Goal: Task Accomplishment & Management: Use online tool/utility

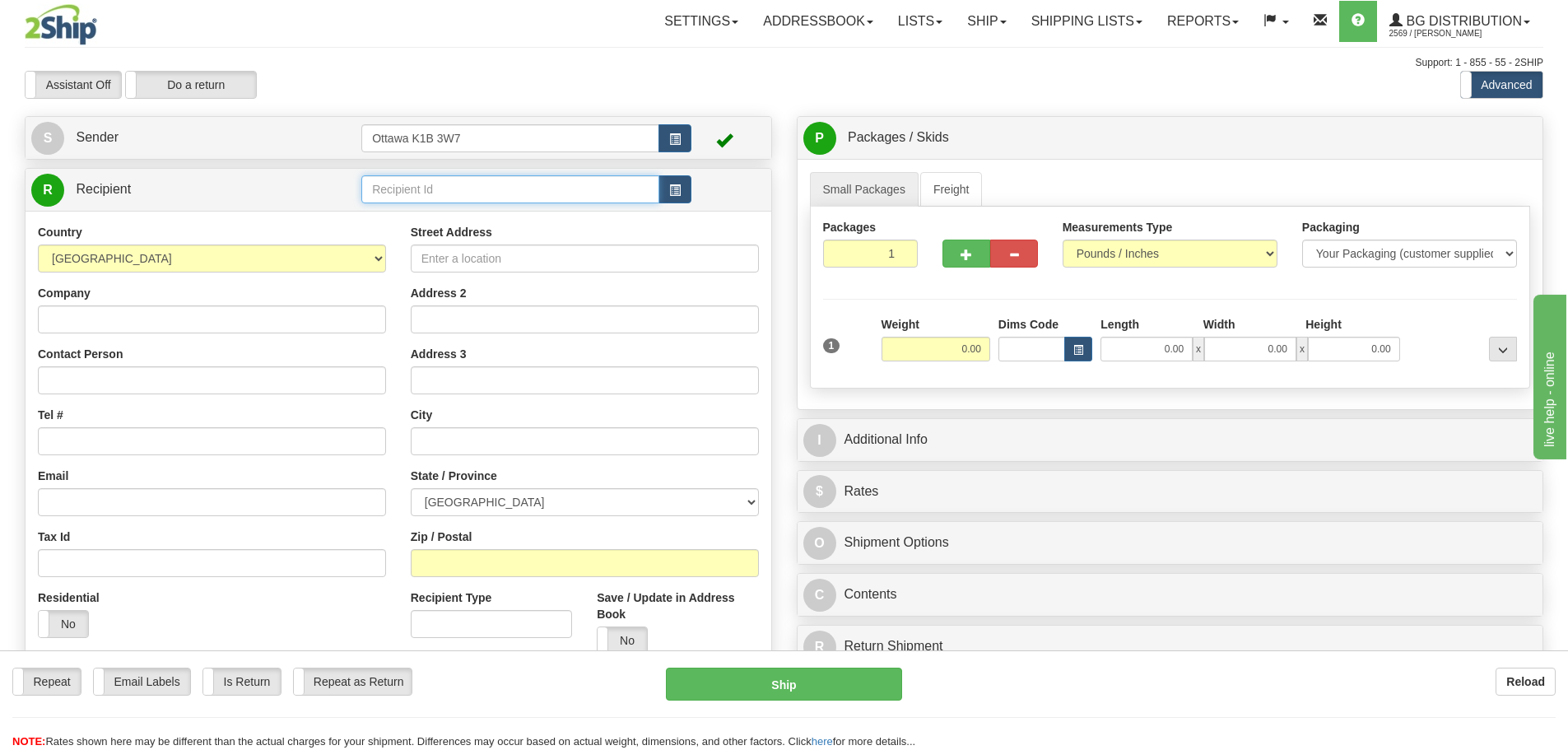
click at [443, 195] on input "text" at bounding box center [510, 189] width 297 height 28
type input "910052"
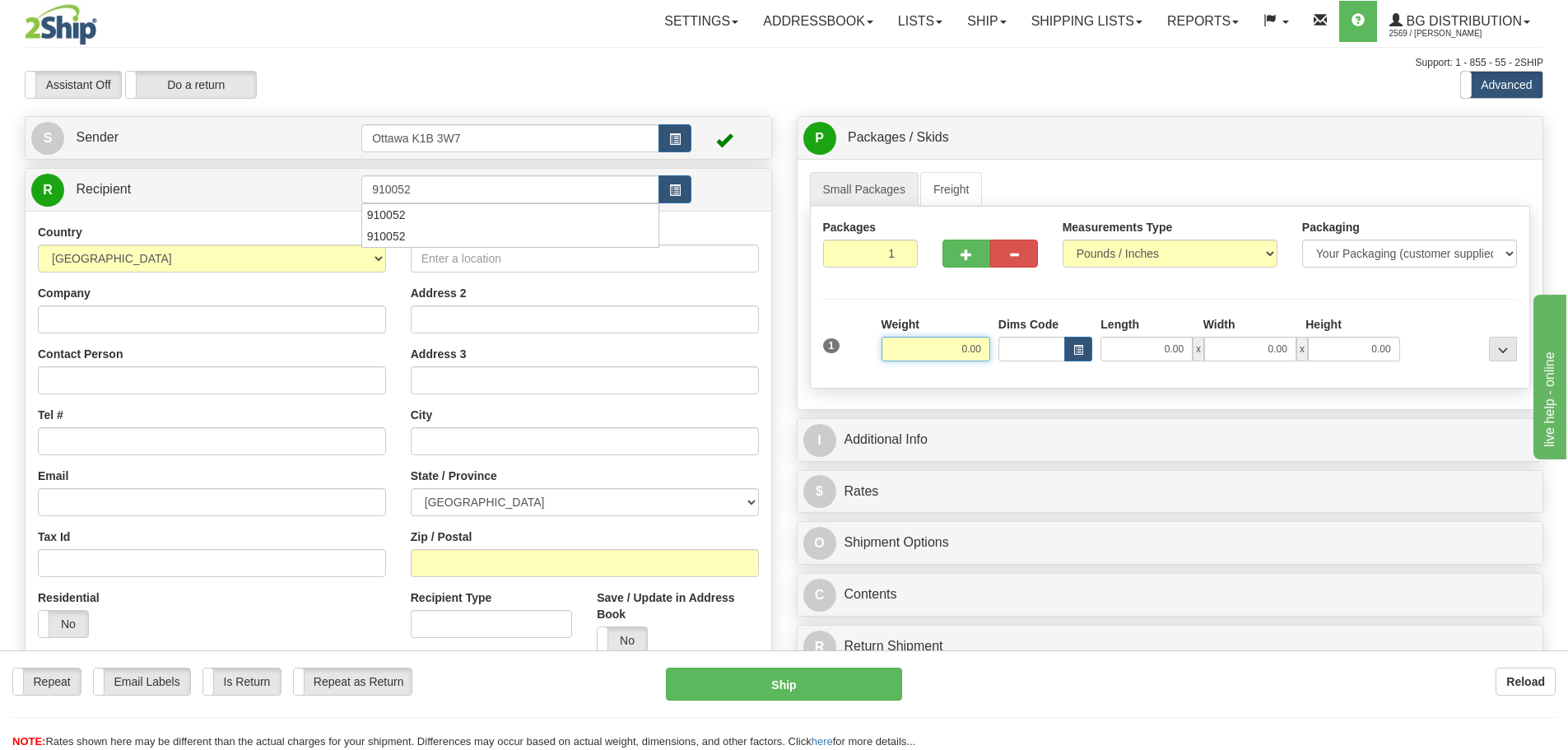
click at [743, 88] on div "Assistant On Assistant Off Do a return Do a return Previous Next Standard Advan…" at bounding box center [784, 84] width 1543 height 28
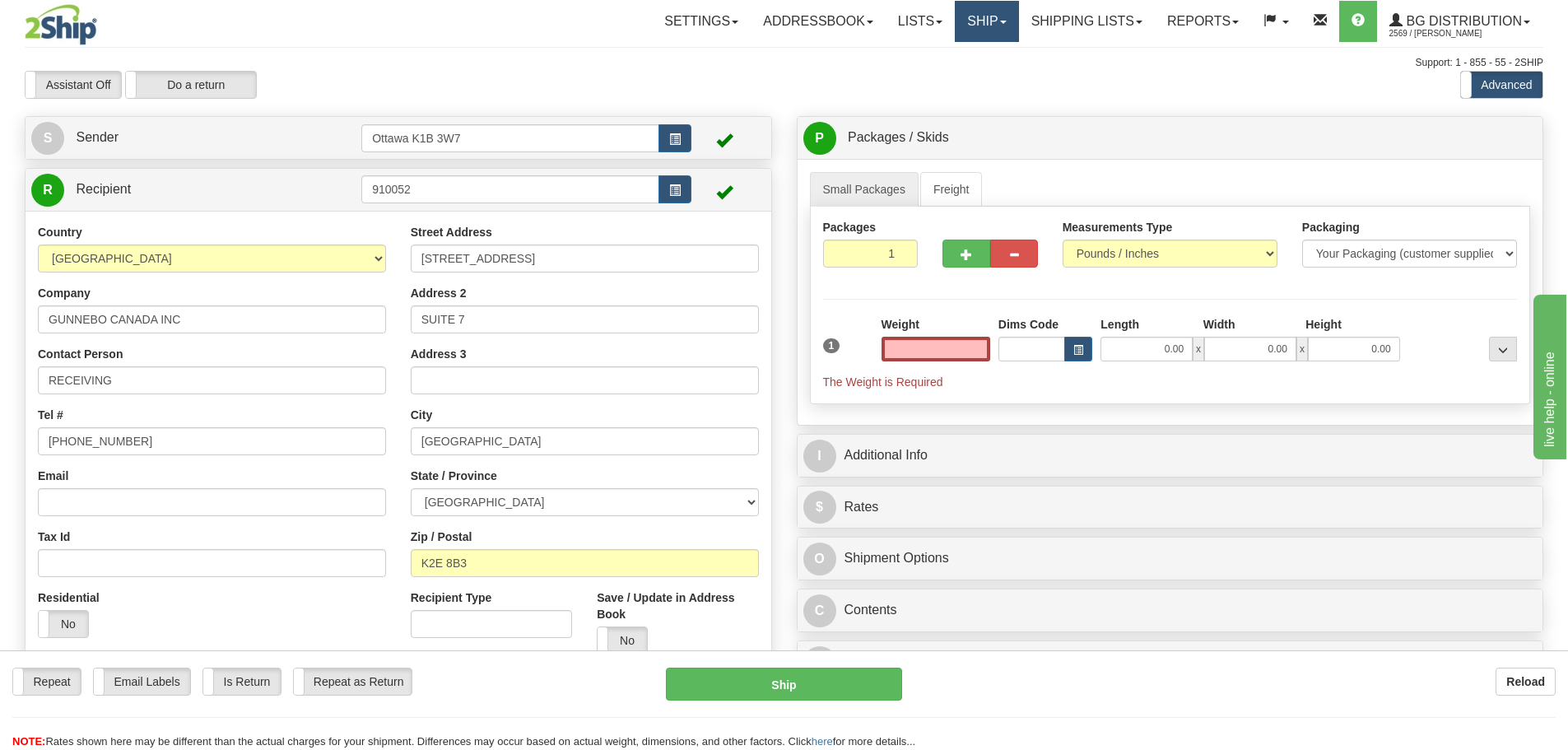
type input "0.00"
click at [981, 25] on link "Ship" at bounding box center [987, 21] width 63 height 41
click at [966, 63] on link "Ship Screen" at bounding box center [952, 58] width 130 height 22
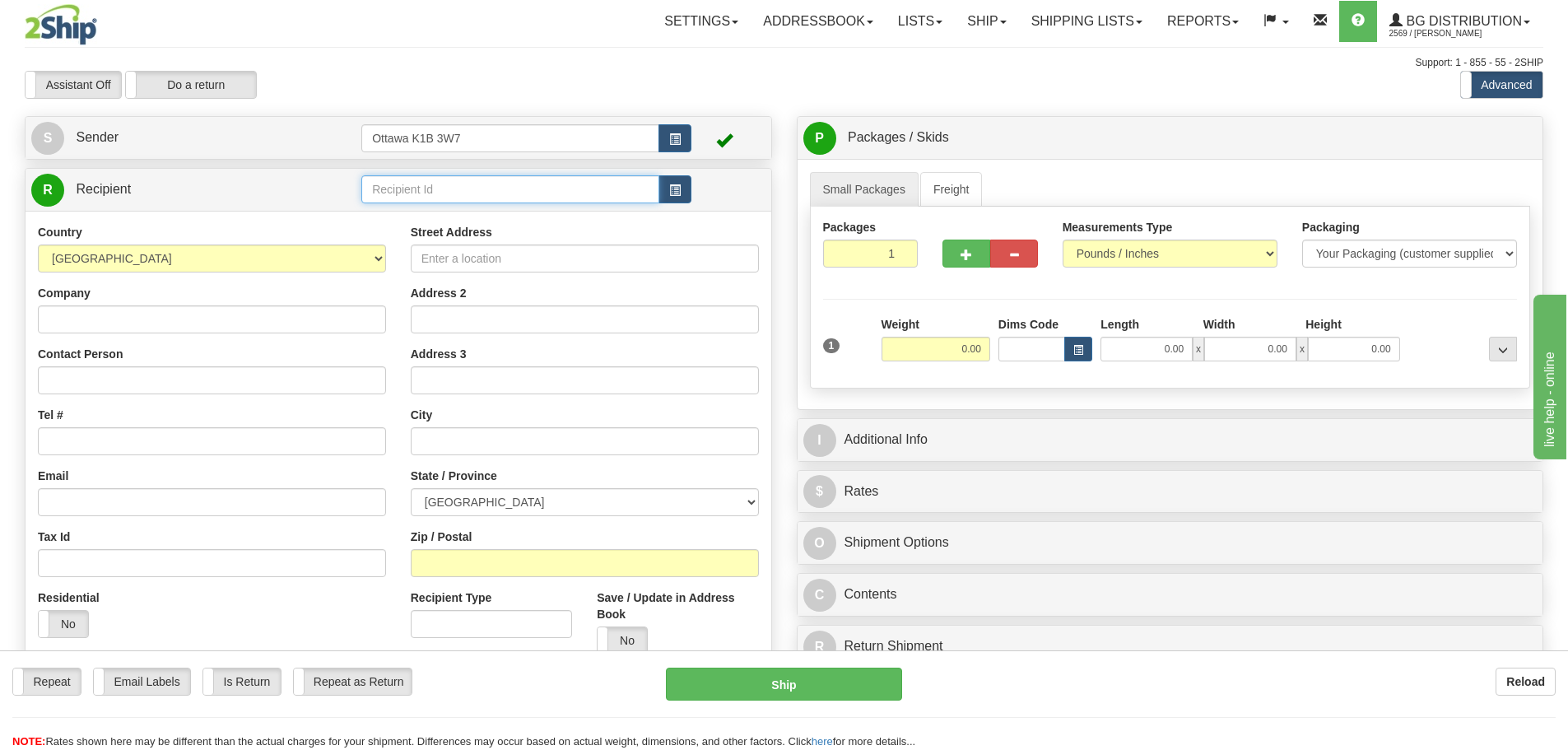
click at [605, 194] on input "text" at bounding box center [510, 189] width 297 height 28
click at [222, 335] on div "Country [GEOGRAPHIC_DATA] [GEOGRAPHIC_DATA] [GEOGRAPHIC_DATA] [GEOGRAPHIC_DATA]…" at bounding box center [211, 437] width 373 height 426
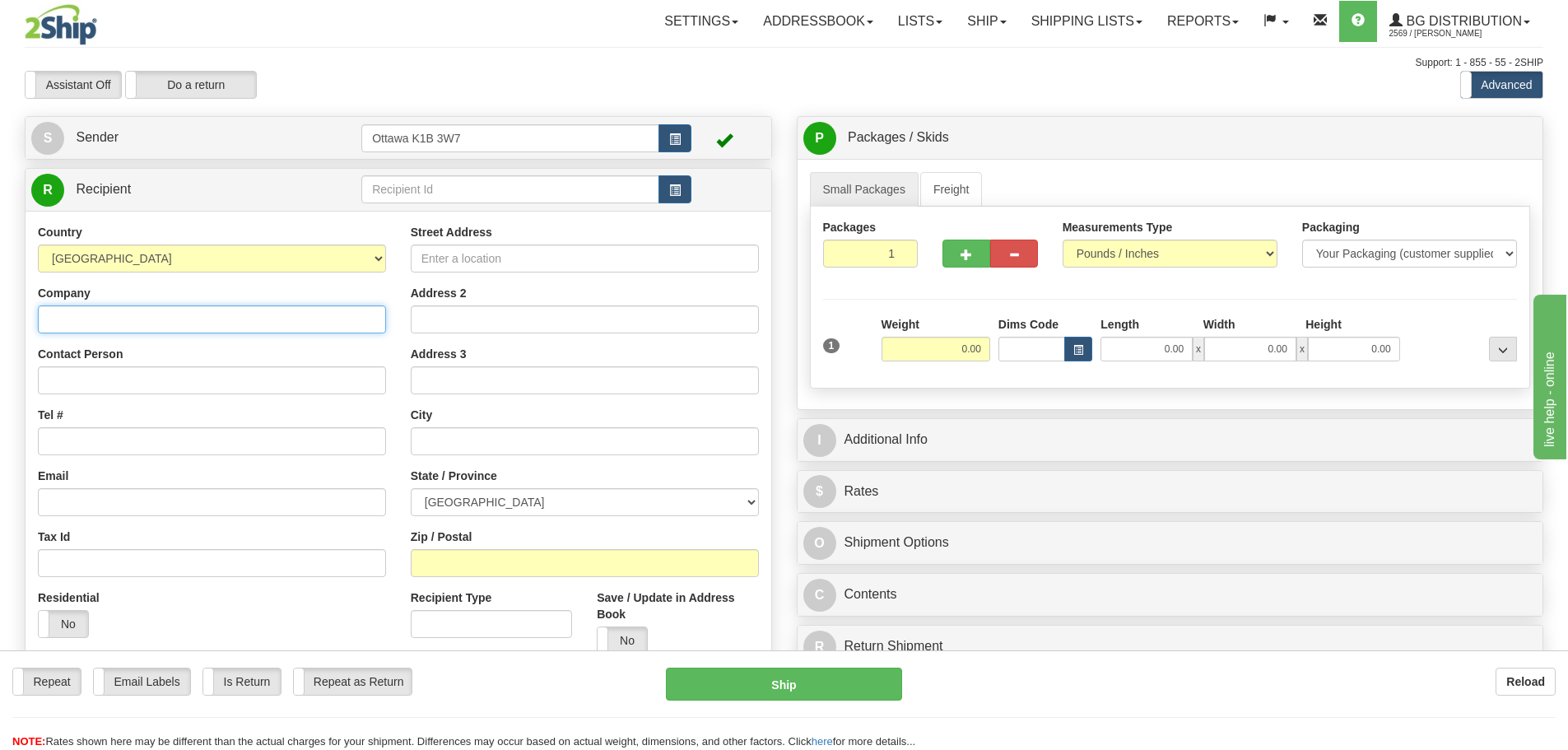
click at [225, 326] on input "Company" at bounding box center [212, 319] width 348 height 28
type input "[GEOGRAPHIC_DATA]"
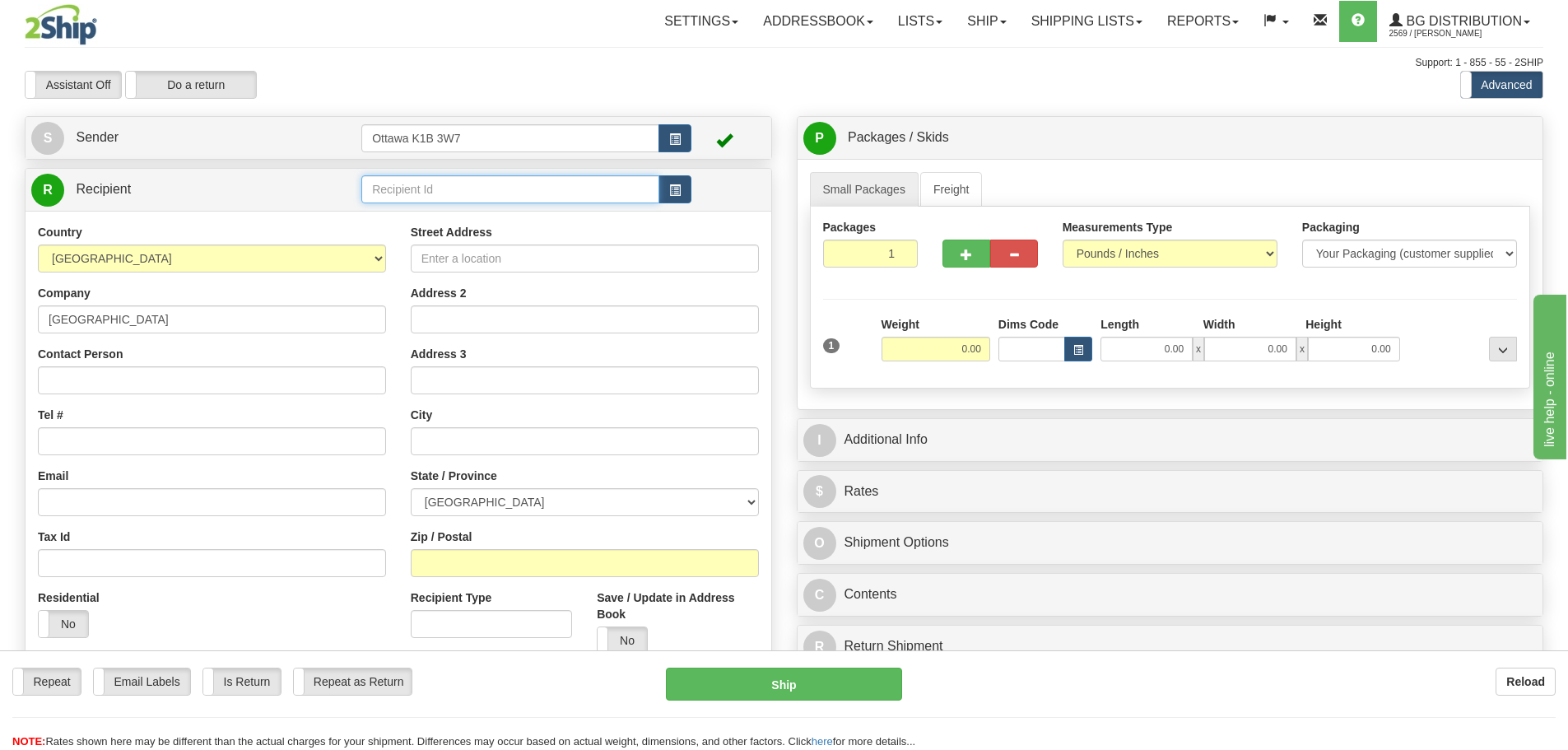
click at [560, 186] on input "text" at bounding box center [510, 189] width 297 height 28
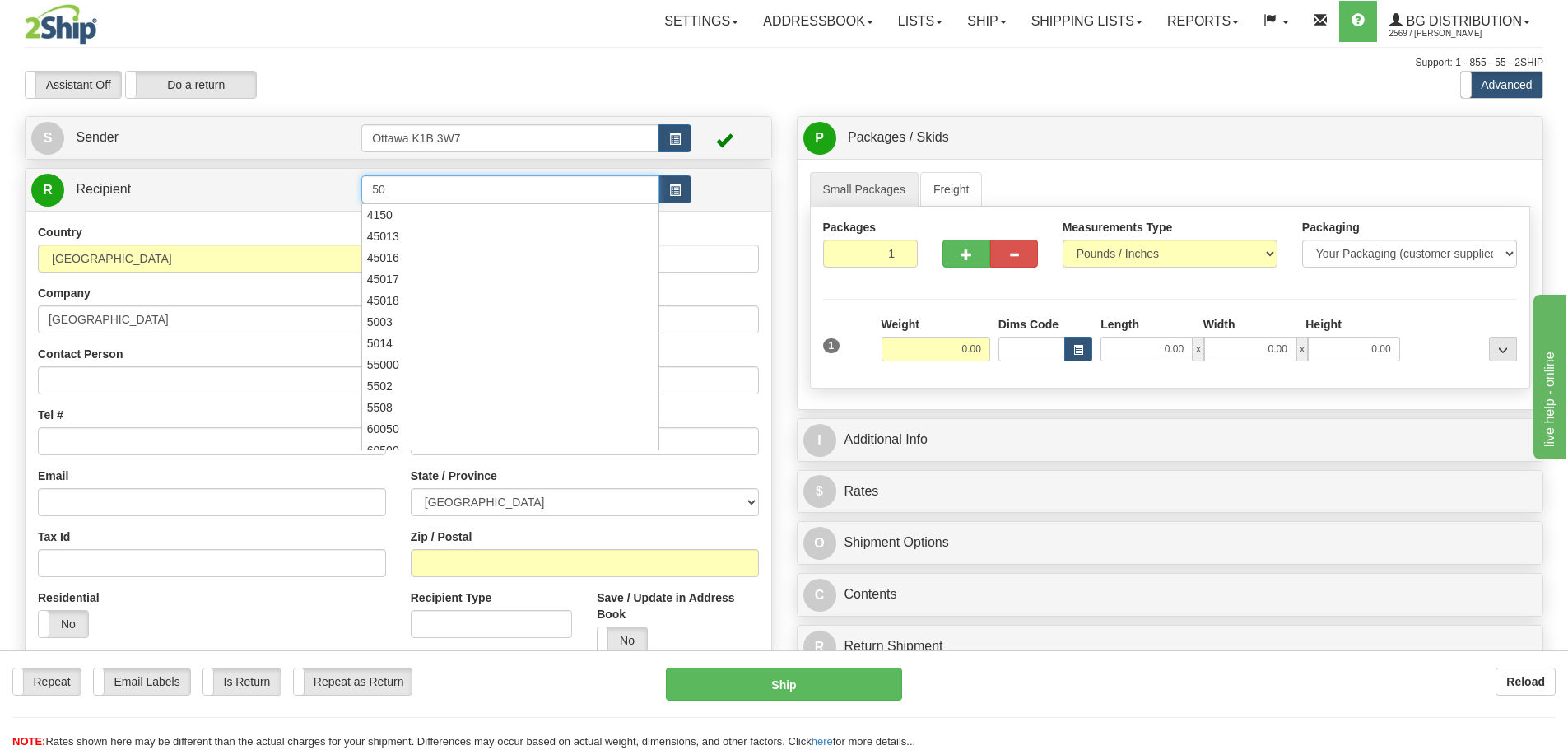
type input "5"
type input "60020"
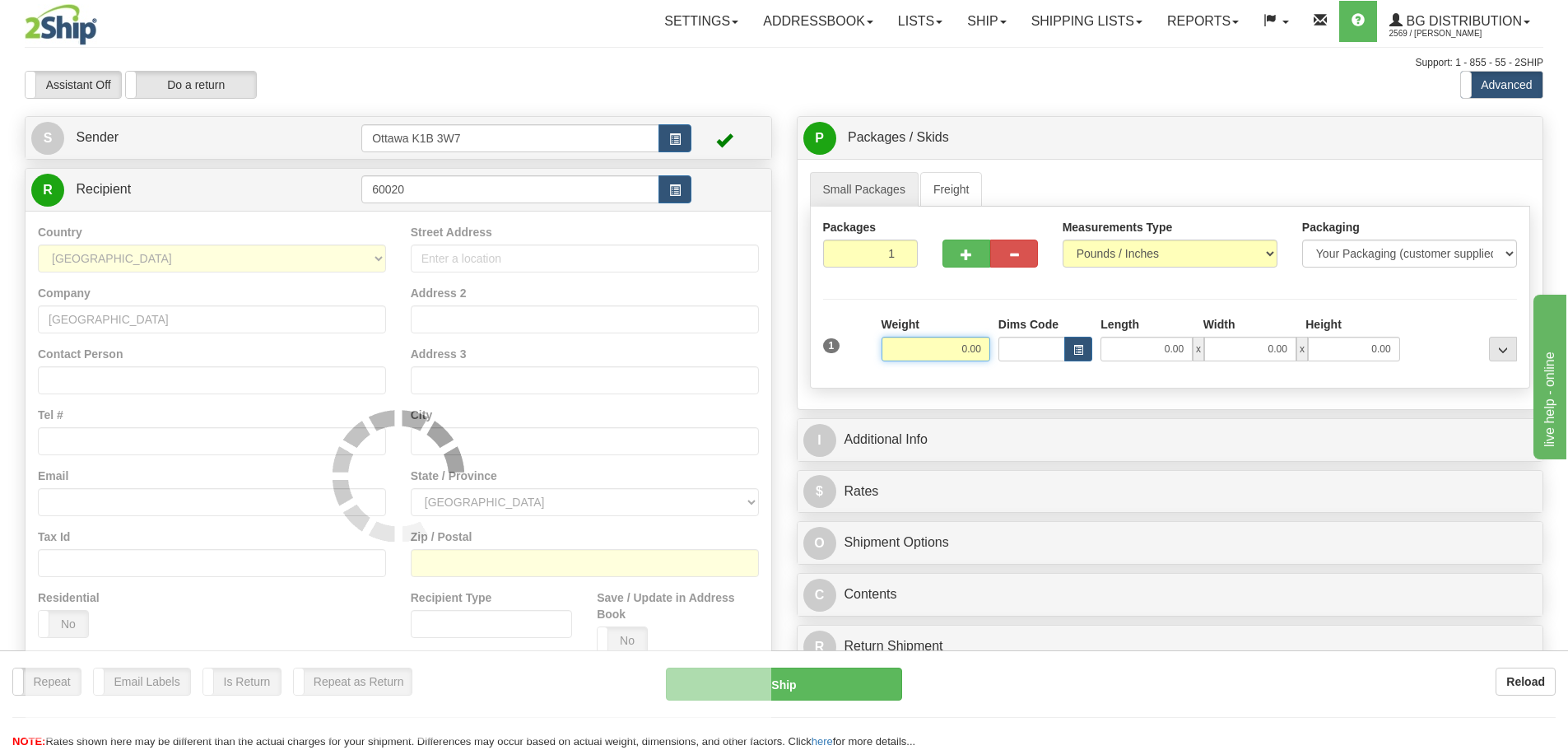
click at [475, 93] on div "Assistant On Assistant Off Do a return Do a return" at bounding box center [334, 84] width 643 height 28
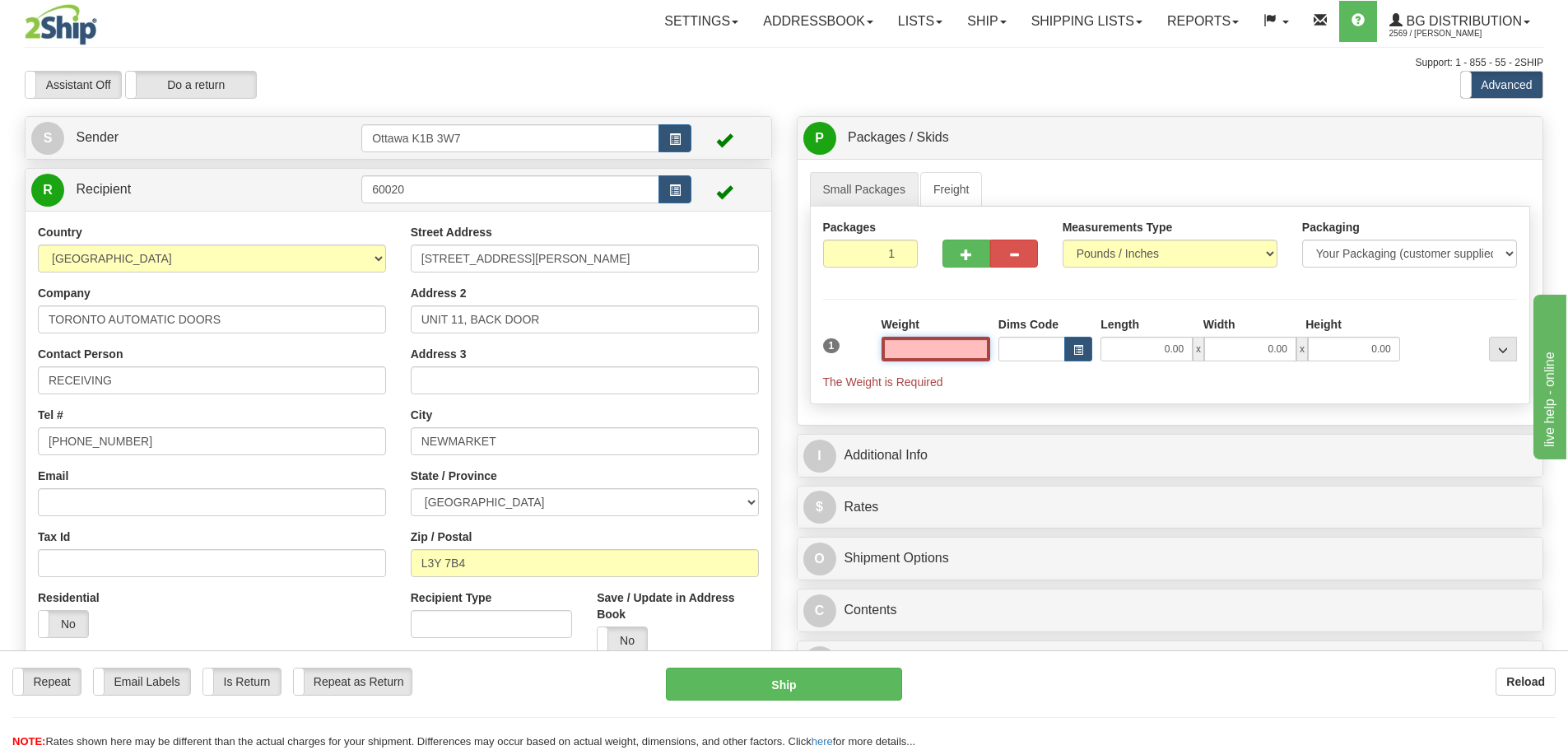
click at [899, 342] on input "text" at bounding box center [936, 348] width 109 height 24
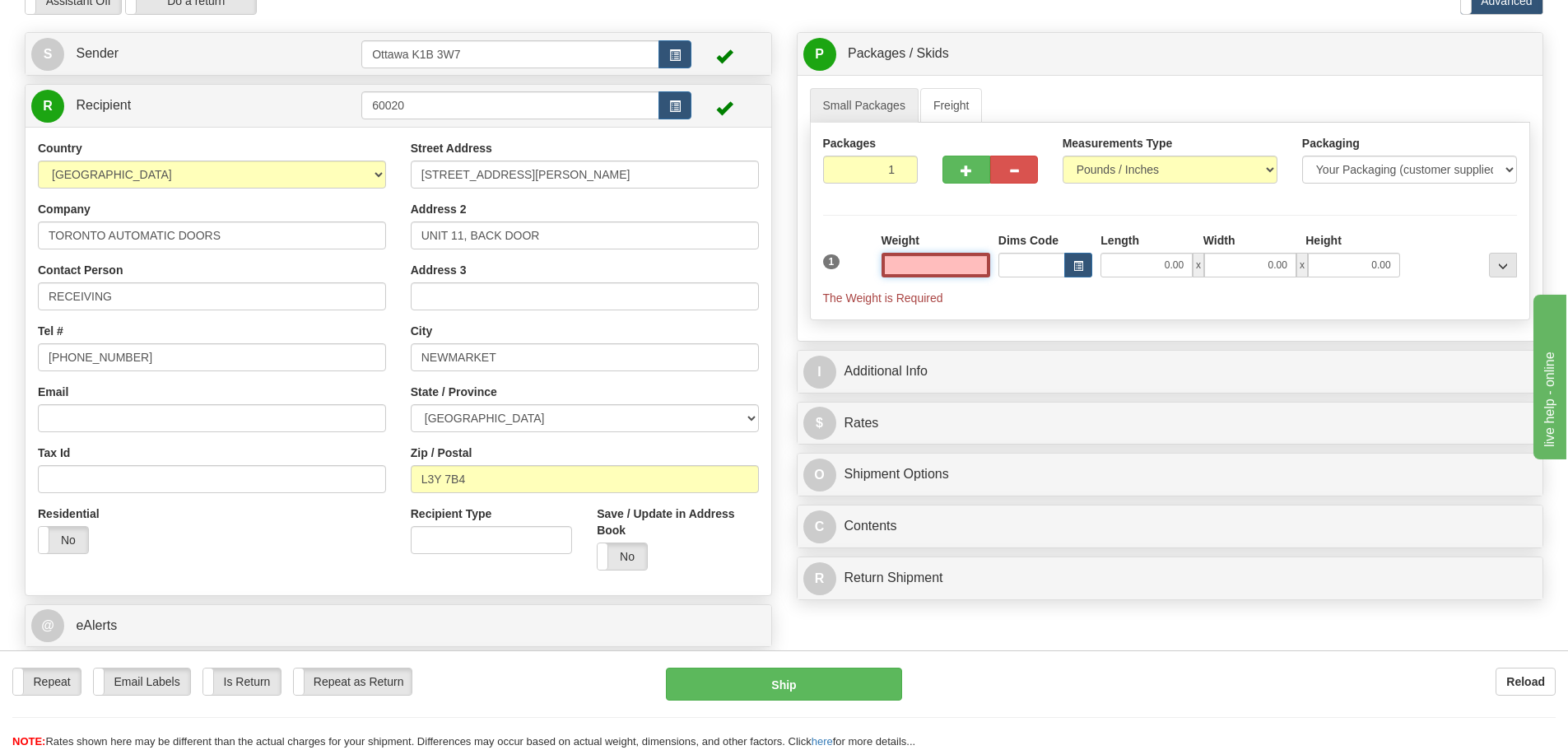
scroll to position [164, 0]
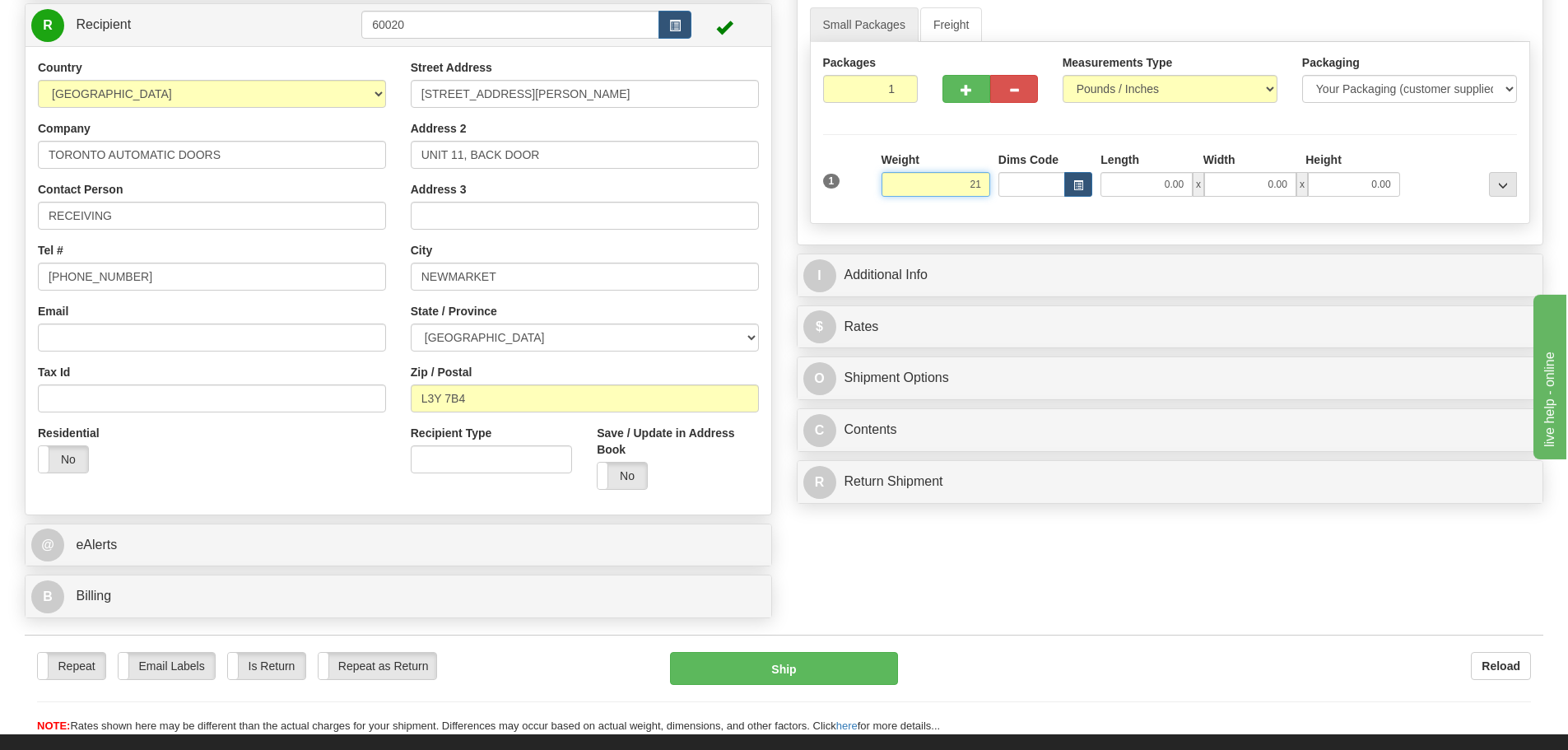
type input "2"
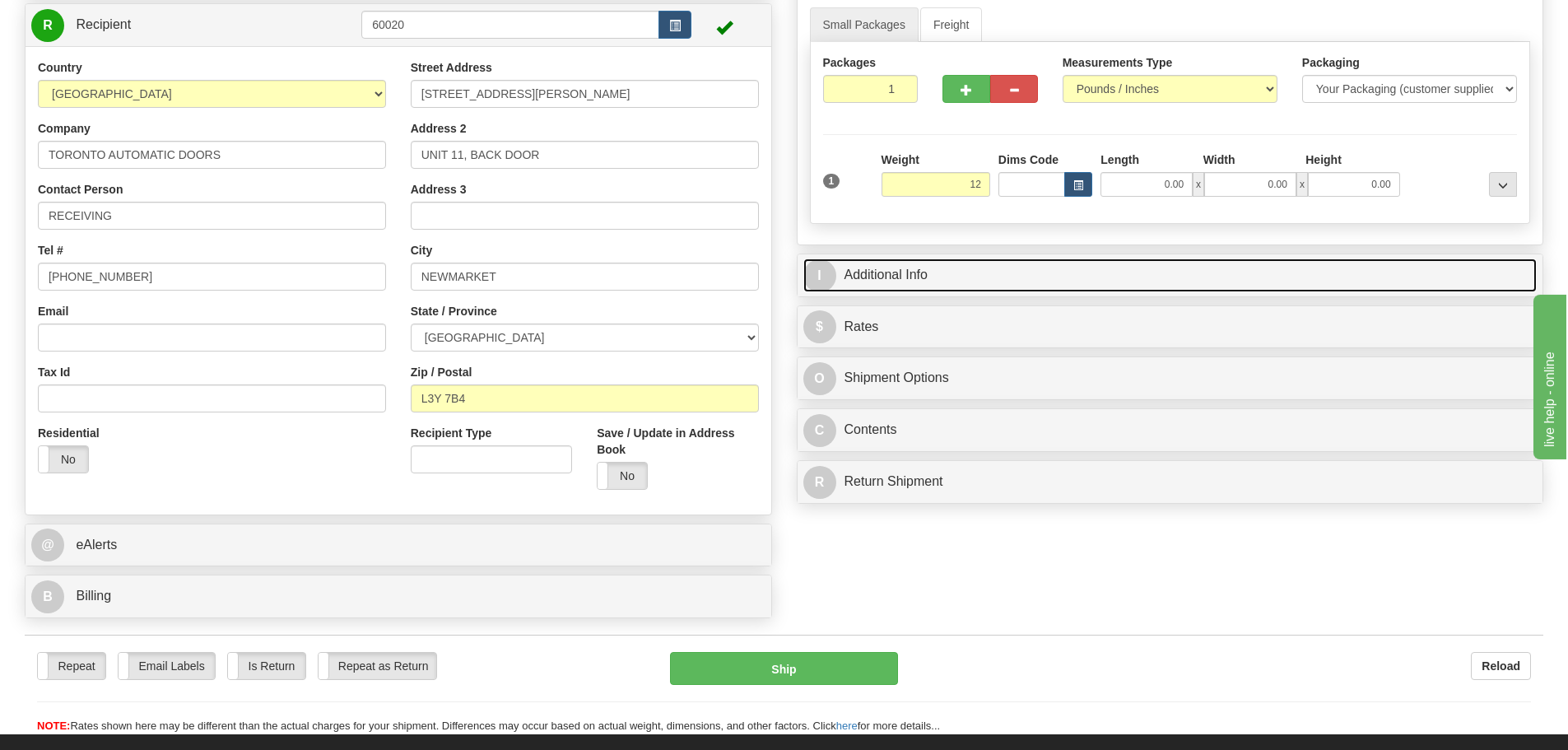
type input "12.00"
click at [1115, 277] on link "I Additional Info" at bounding box center [1170, 275] width 734 height 34
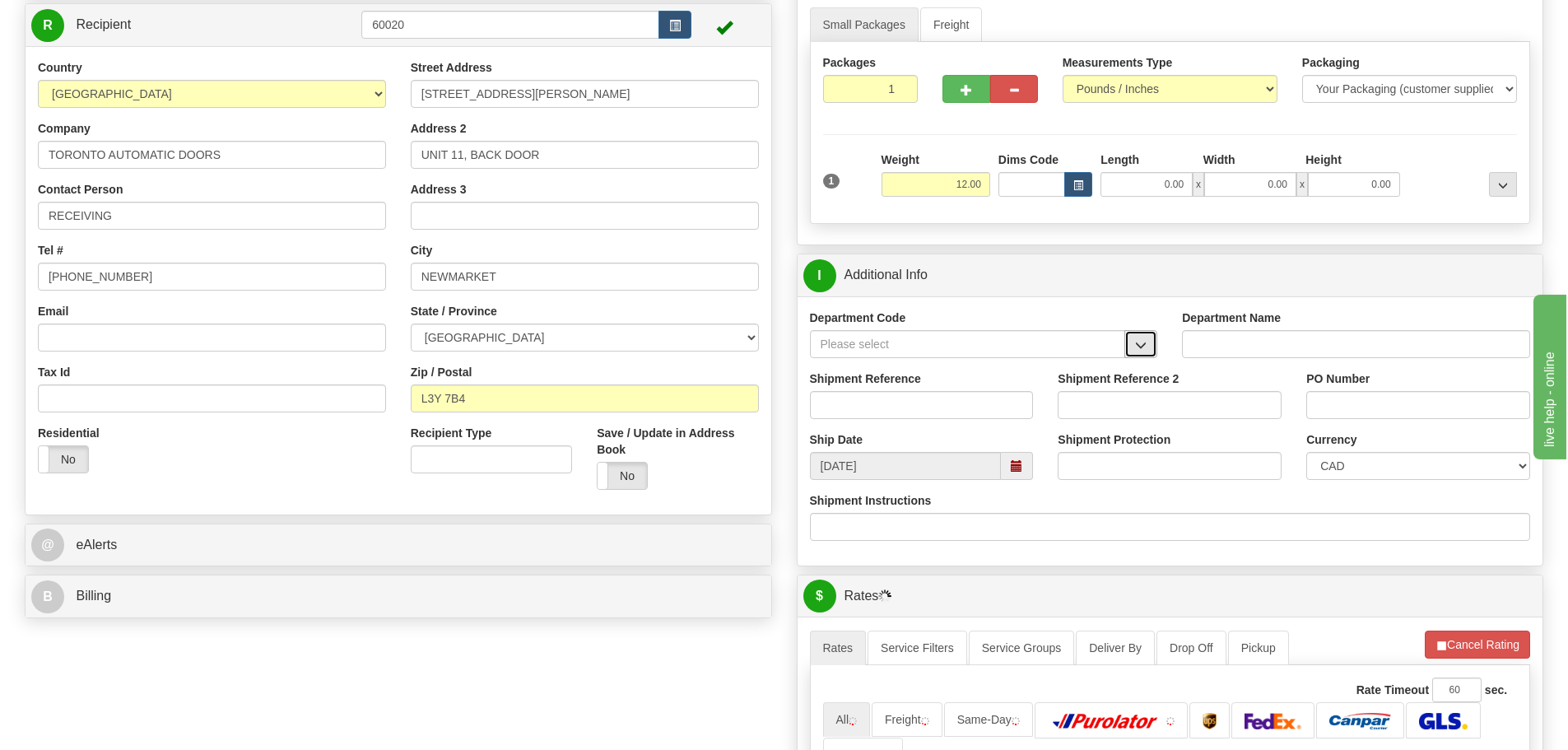
click at [1144, 342] on span "button" at bounding box center [1140, 346] width 12 height 11
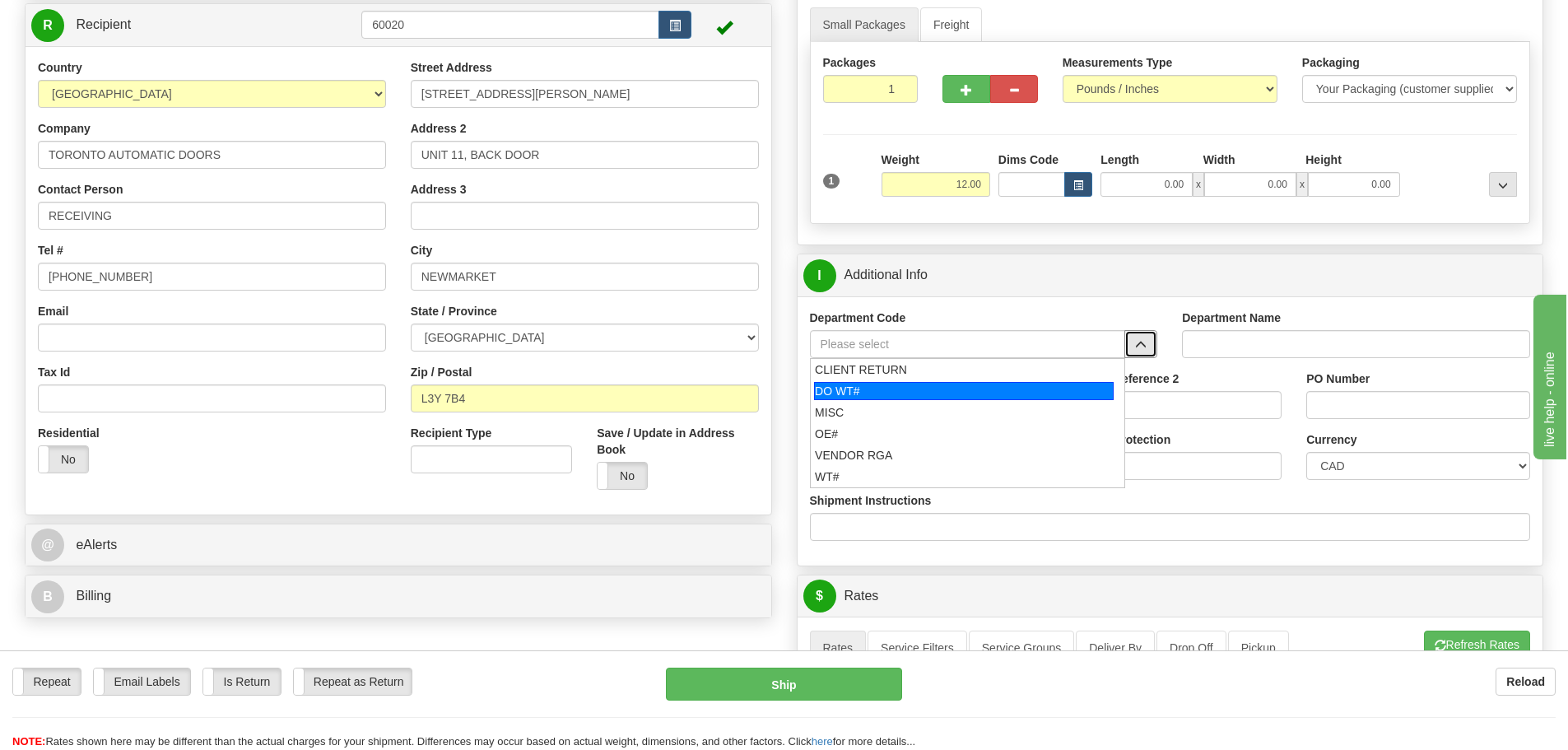
click at [941, 394] on div "DO WT#" at bounding box center [963, 391] width 299 height 18
type input "DO WT#"
type input "DIRECT ORDERS"
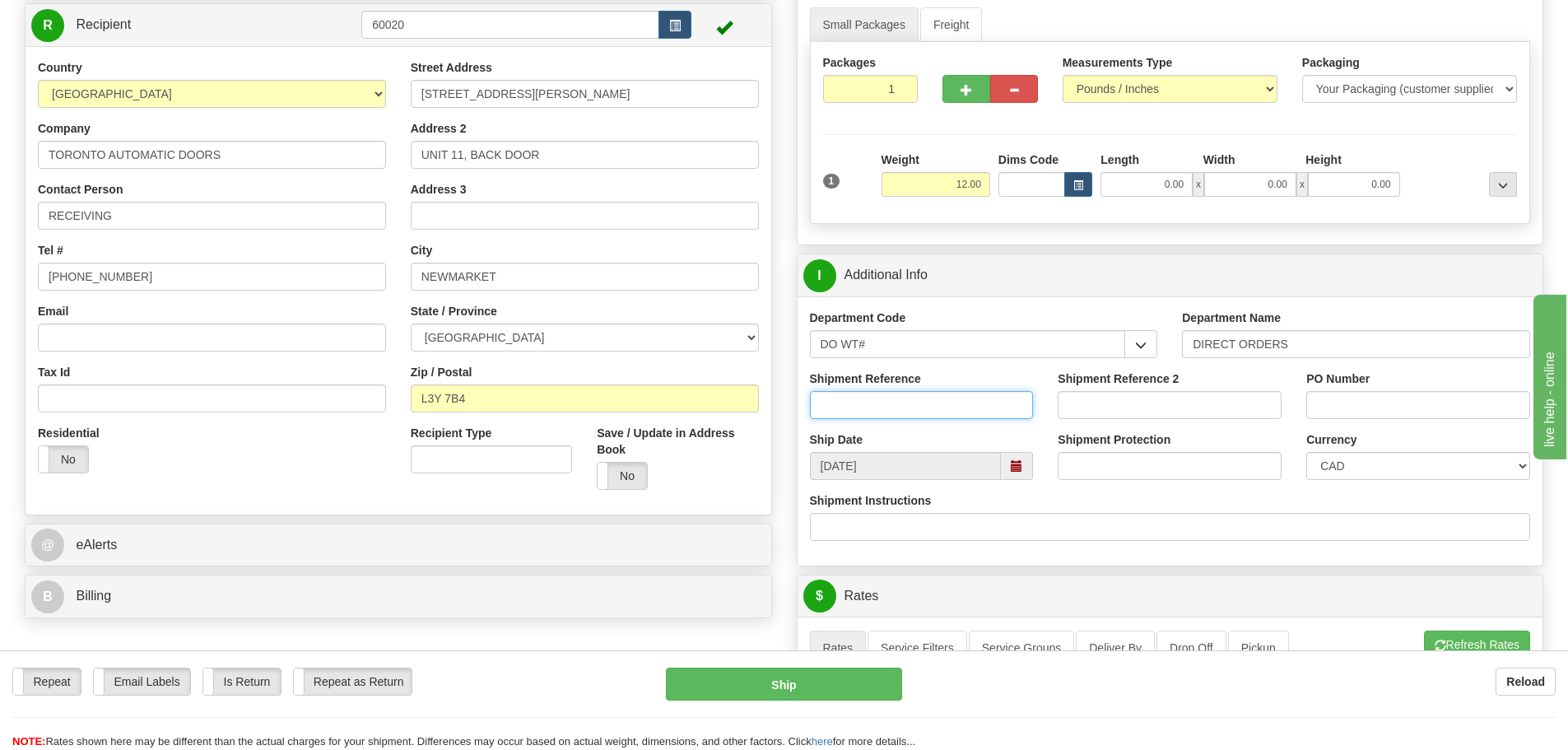
click at [937, 411] on input "Shipment Reference" at bounding box center [921, 404] width 224 height 28
type input "166200"
click at [1333, 395] on input "PO Number" at bounding box center [1417, 404] width 224 height 28
type input "6933"
click at [1251, 432] on div "Shipment Protection" at bounding box center [1169, 455] width 224 height 49
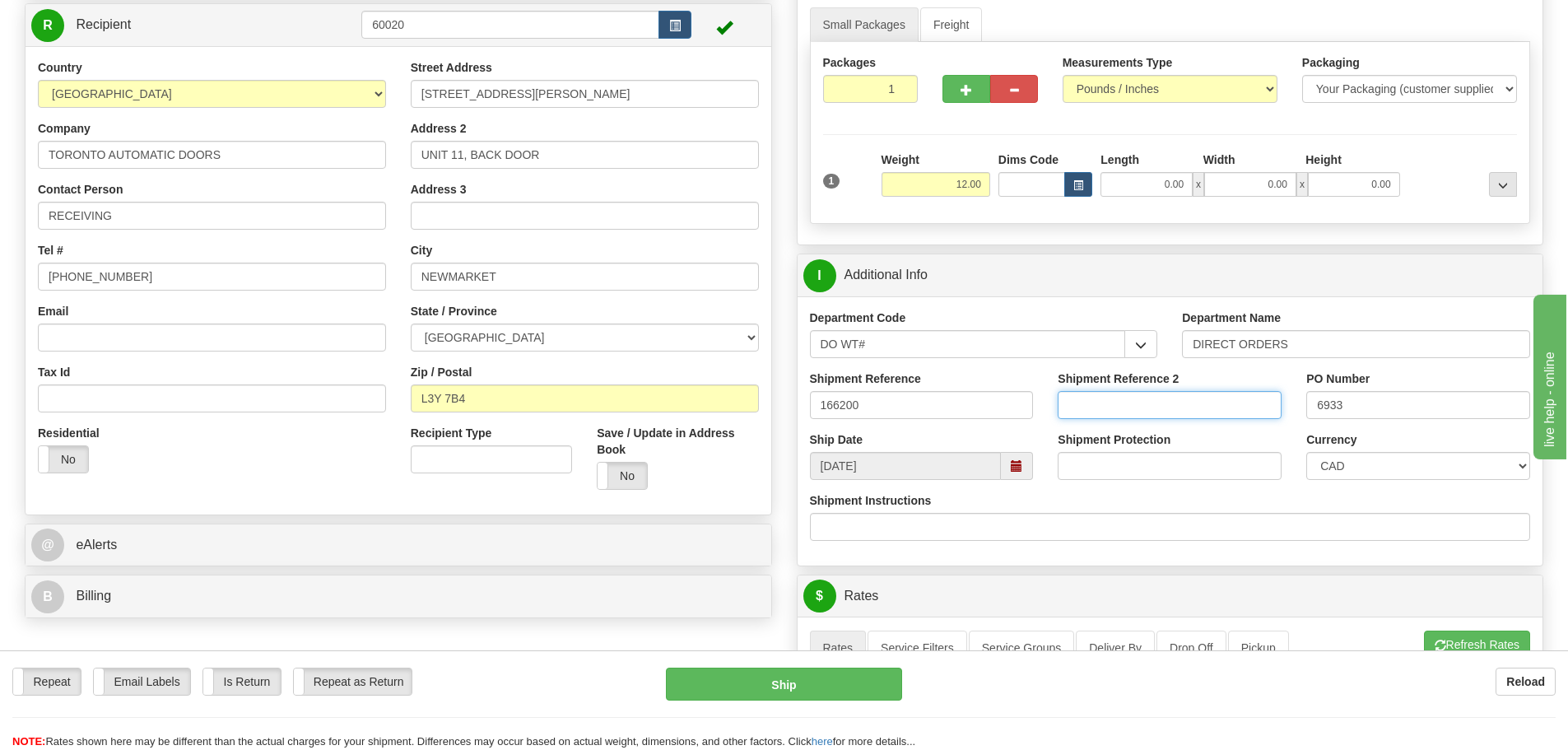
click at [1177, 396] on input "Shipment Reference 2" at bounding box center [1169, 404] width 224 height 28
type input "70184113-01"
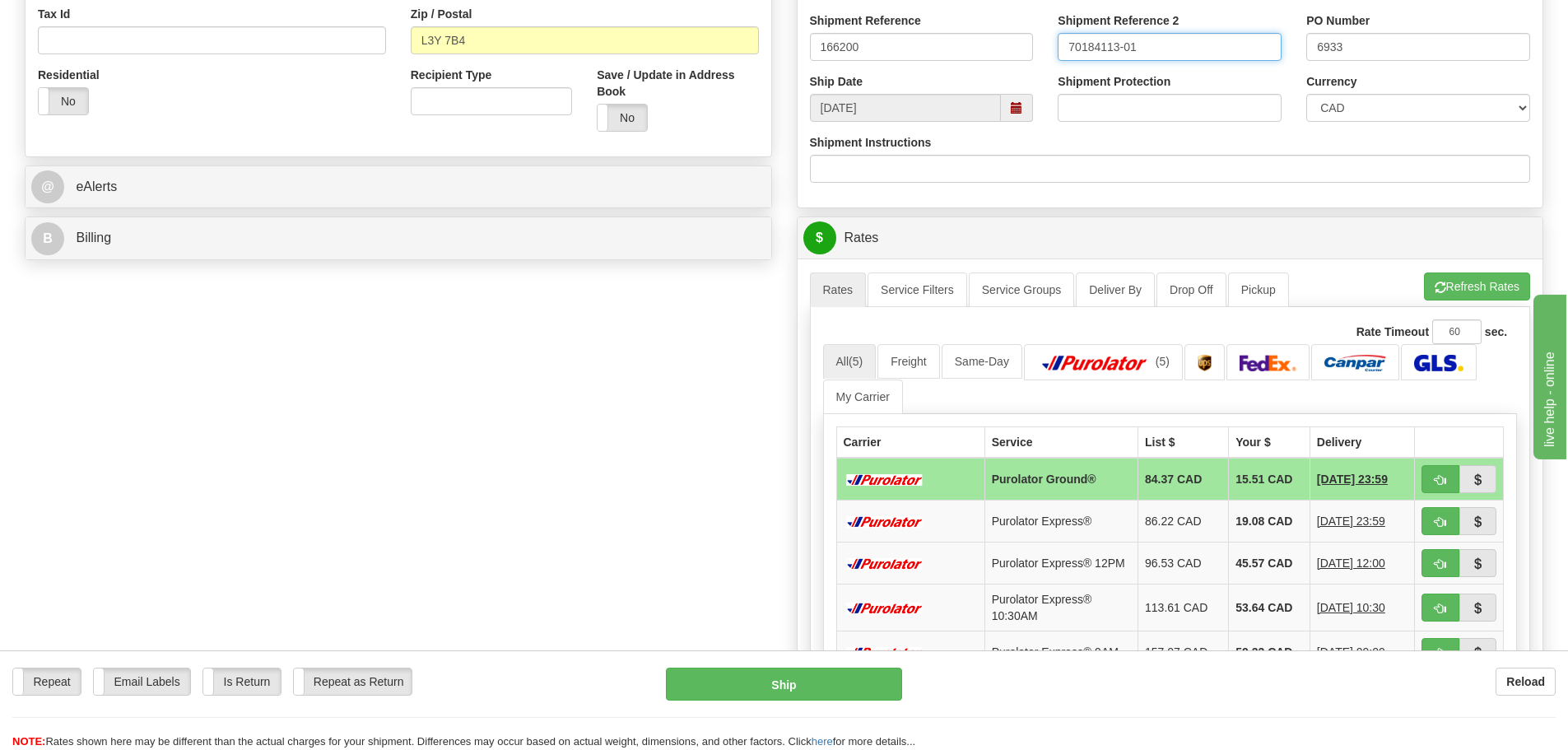
scroll to position [576, 0]
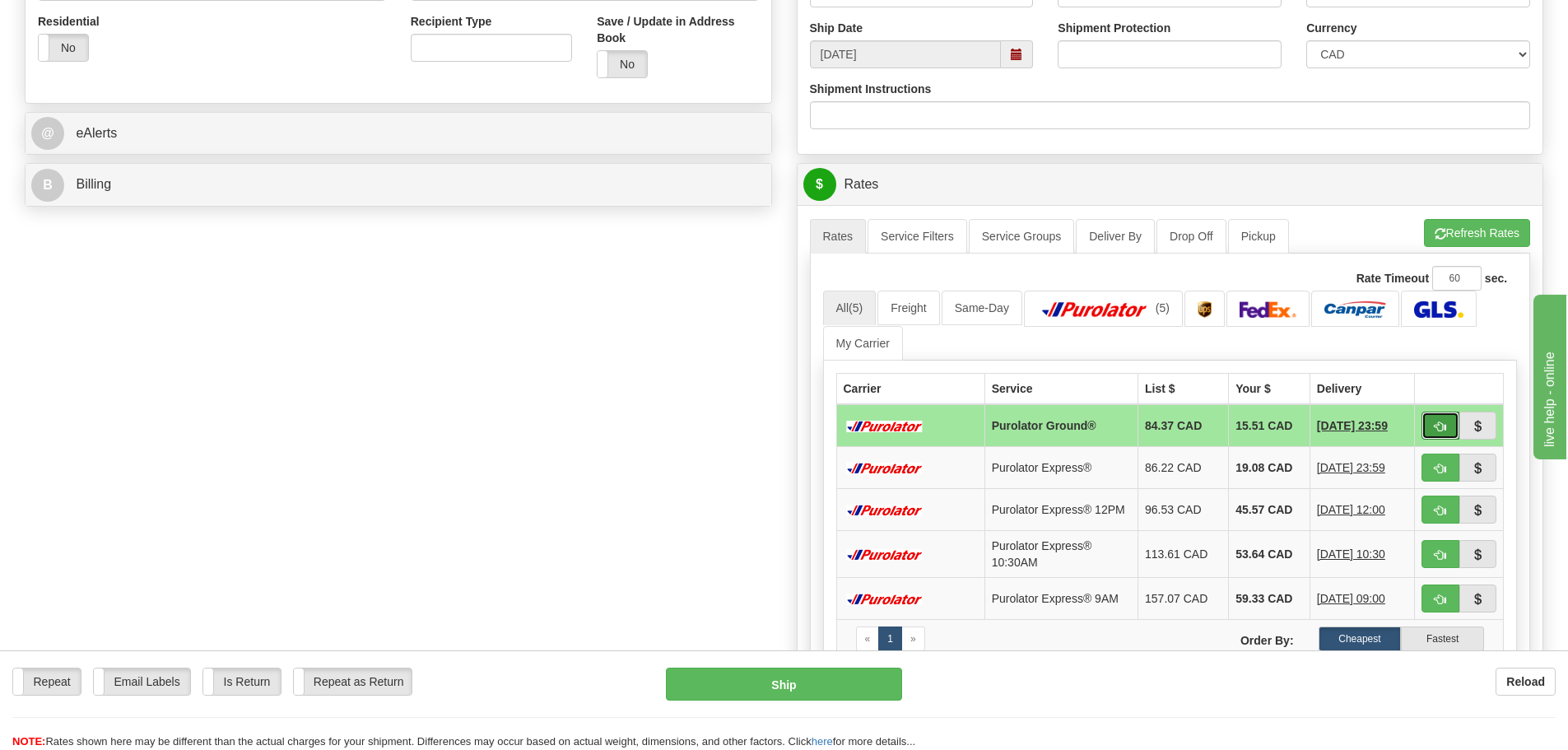
click at [1425, 426] on button "button" at bounding box center [1440, 425] width 38 height 28
type input "260"
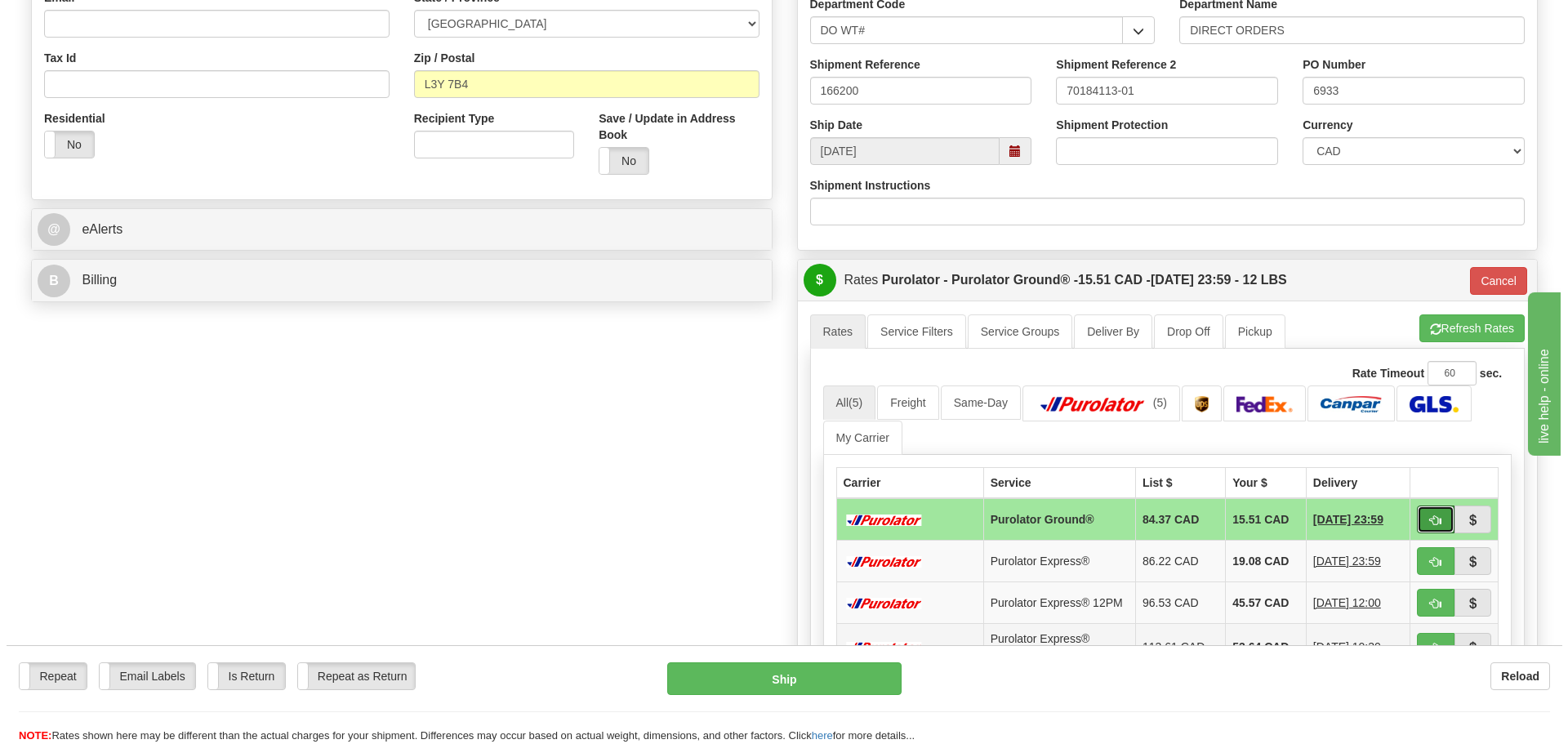
scroll to position [163, 0]
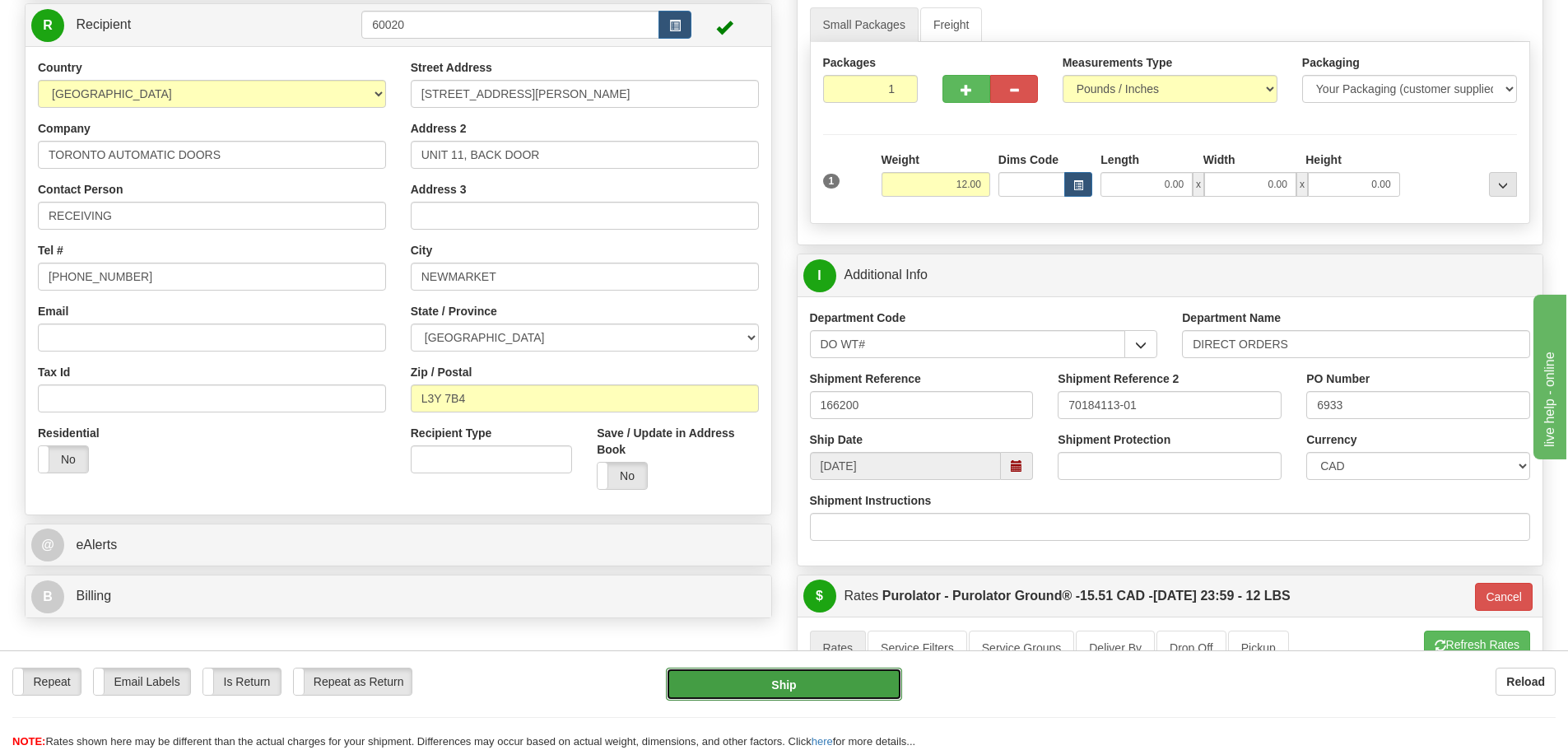
click at [837, 693] on button "Ship" at bounding box center [784, 684] width 236 height 33
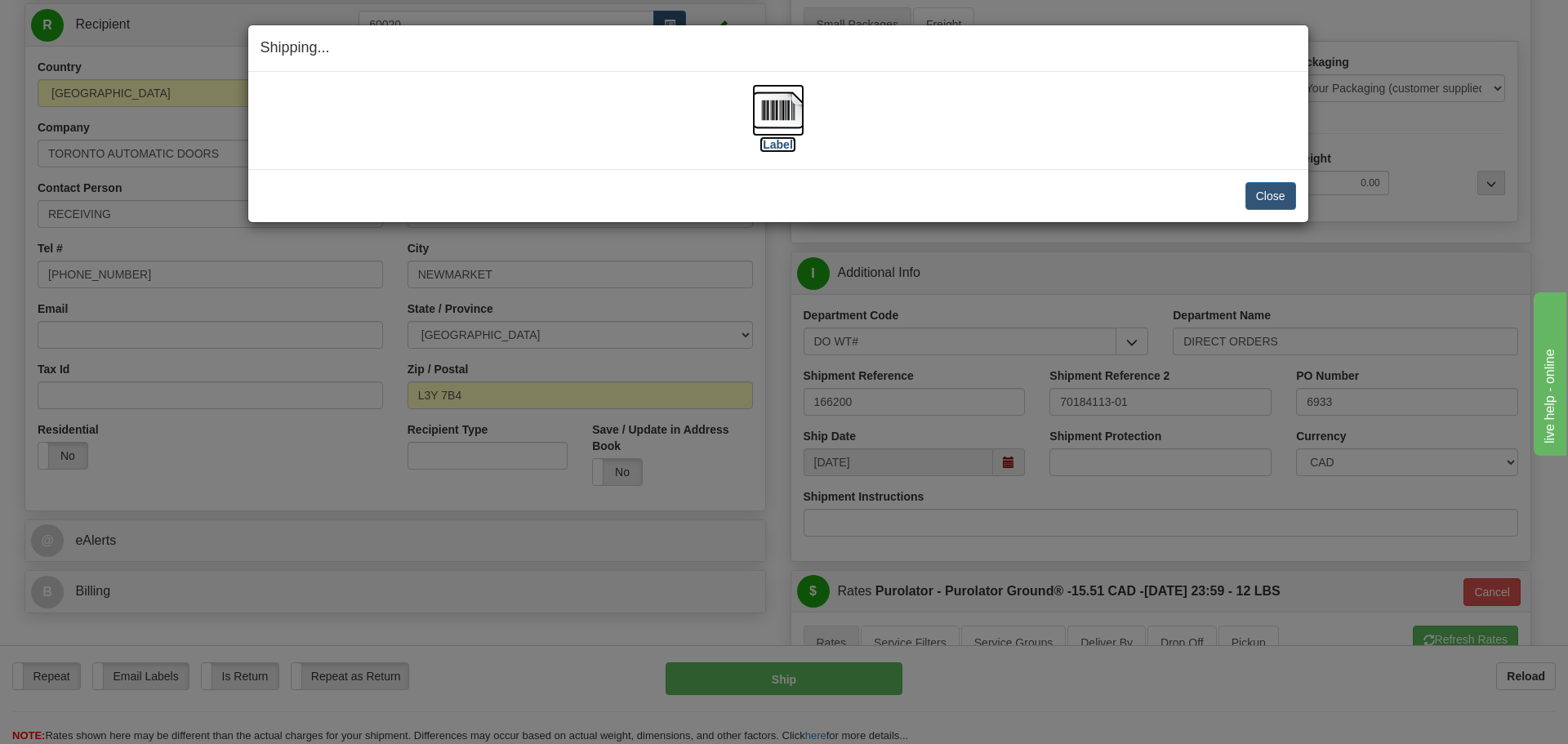
click at [771, 143] on label "[Label]" at bounding box center [779, 145] width 38 height 16
